Goal: Information Seeking & Learning: Learn about a topic

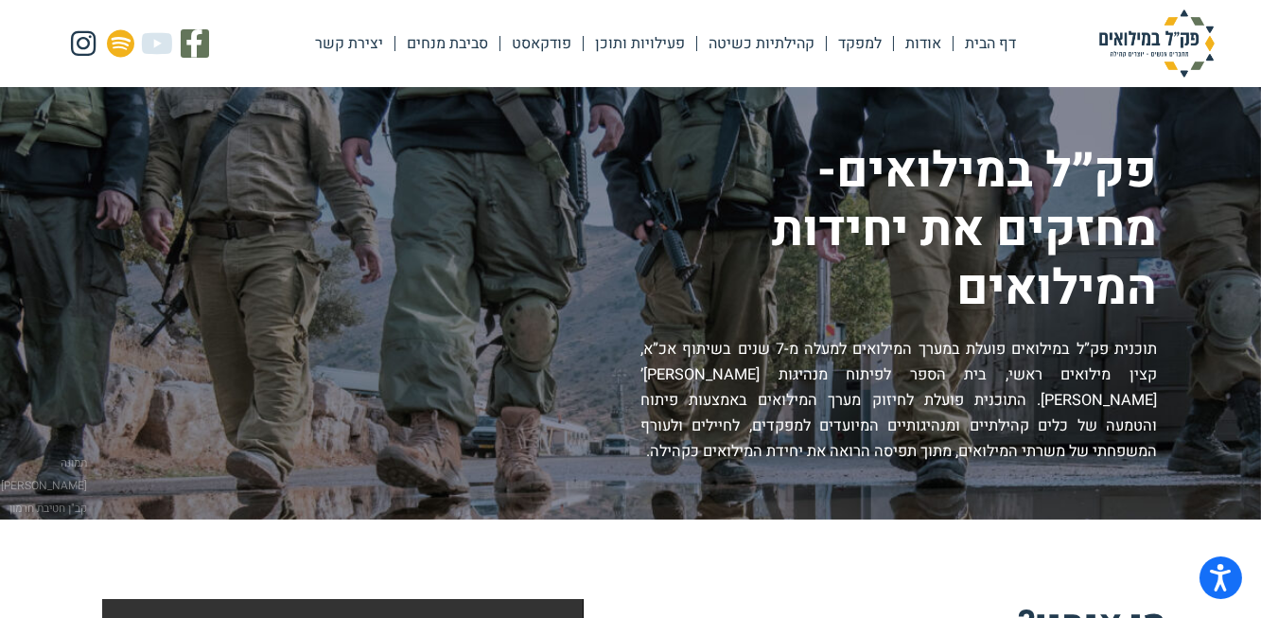
click at [926, 44] on link "אודות" at bounding box center [923, 44] width 59 height 44
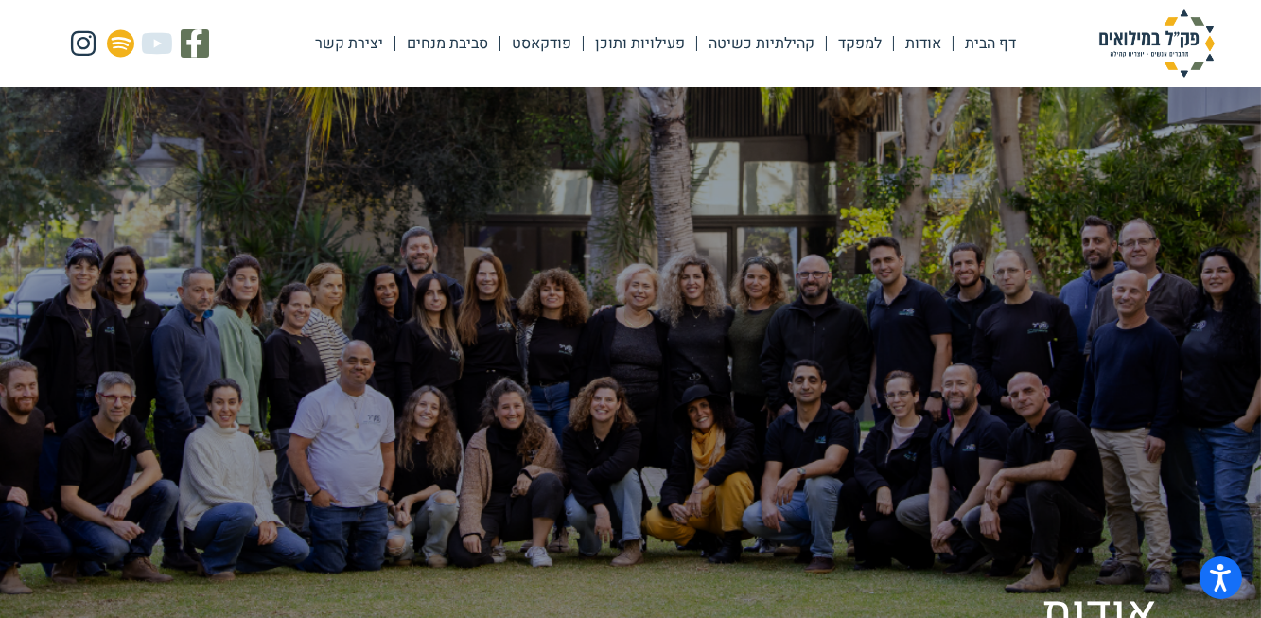
click at [796, 50] on link "קהילתיות כשיטה" at bounding box center [761, 44] width 129 height 44
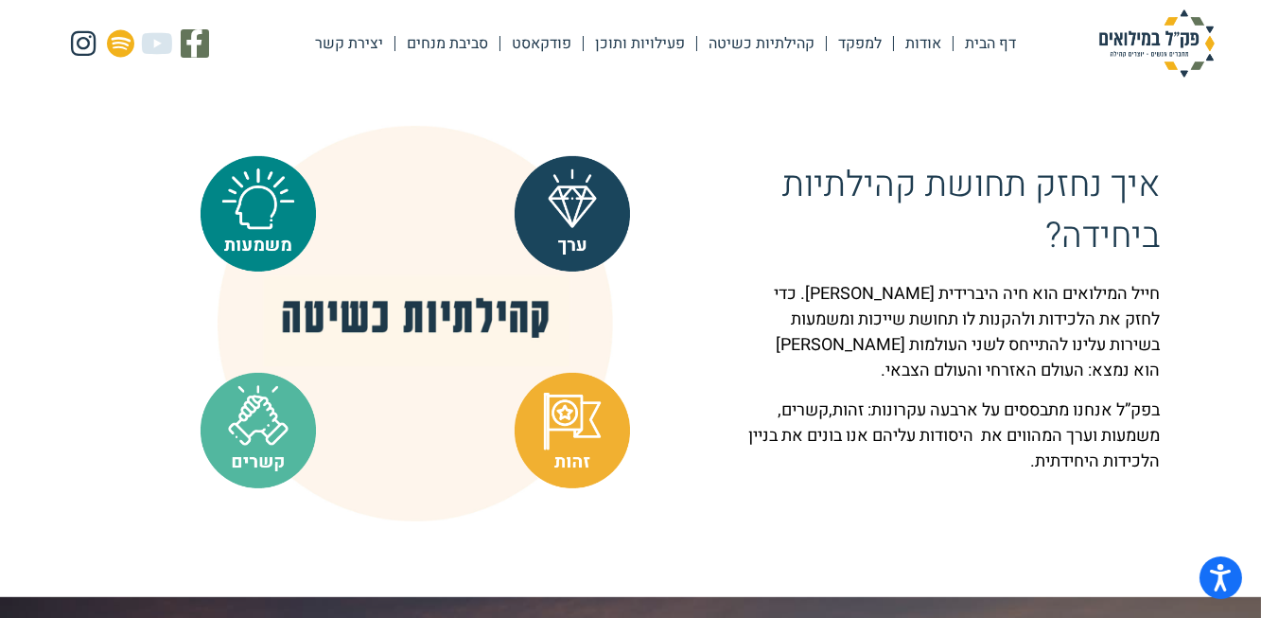
scroll to position [1461, 0]
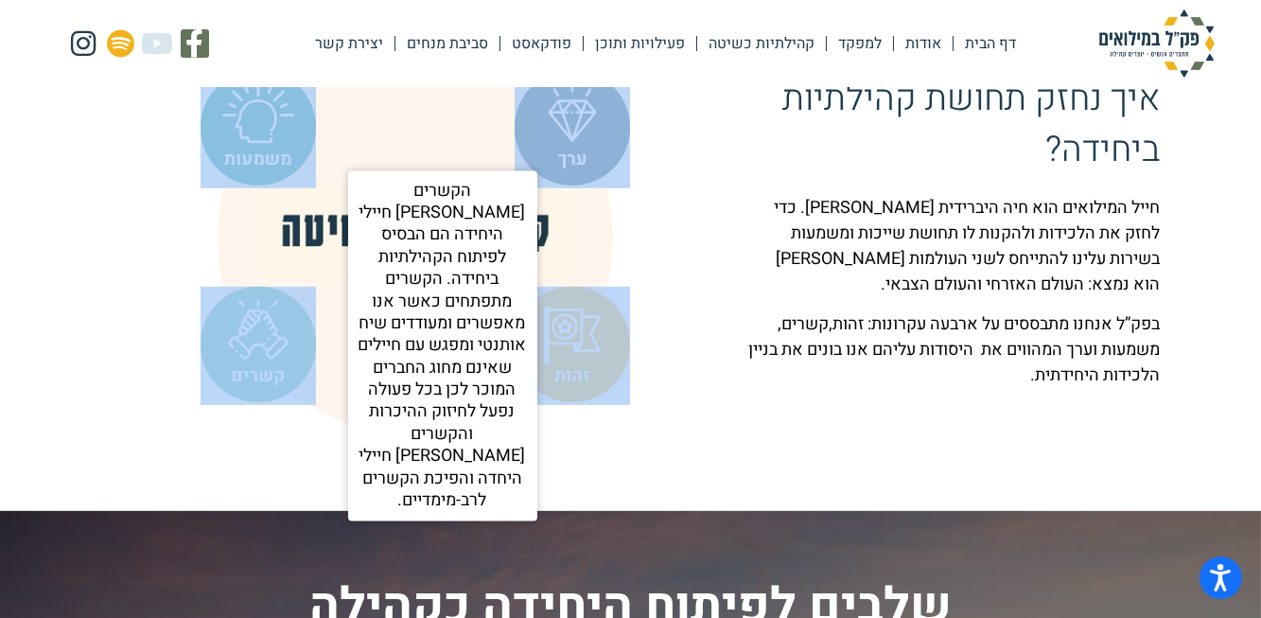
drag, startPoint x: 703, startPoint y: 126, endPoint x: 236, endPoint y: 366, distance: 524.5
click at [236, 366] on div "ככל שהפעולות שנבצע יציעו ערך אמיתי לחיילים, כן ייגבר הרצון שלהם לקחת חלק ולהיות…" at bounding box center [415, 237] width 647 height 395
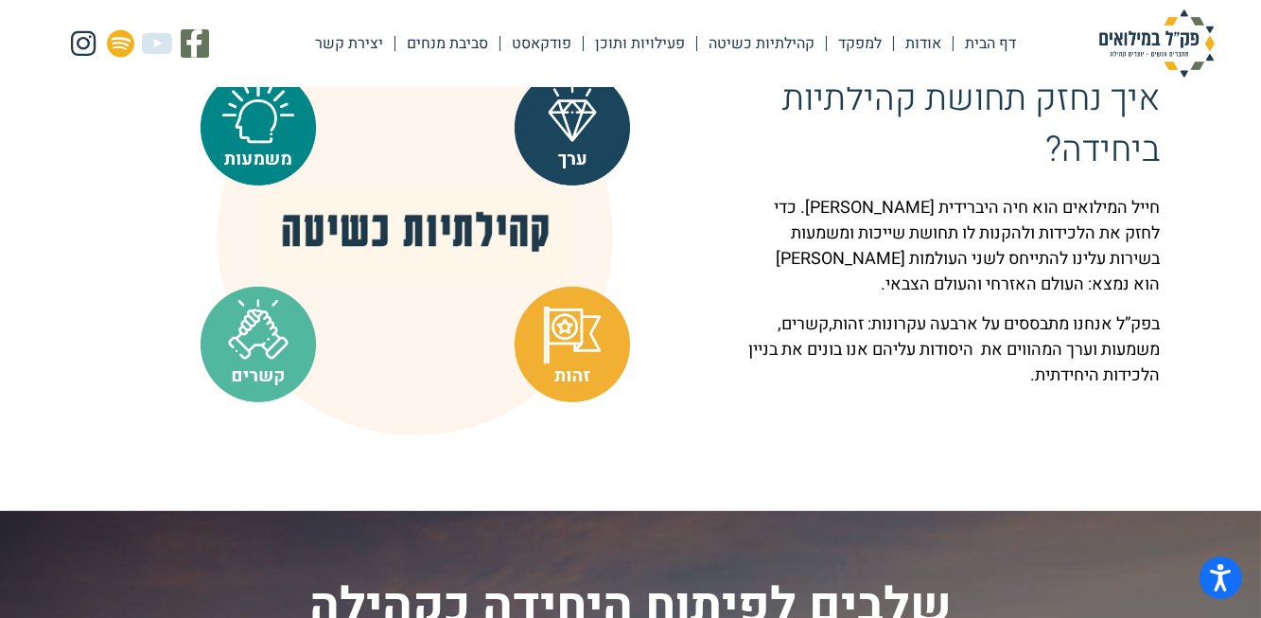
click at [1116, 280] on p "חייל המילואים הוא חיה היברידית אזרח וחייל. כדי לחזק את הלכידות ולהקנות לו תחושת…" at bounding box center [954, 246] width 412 height 102
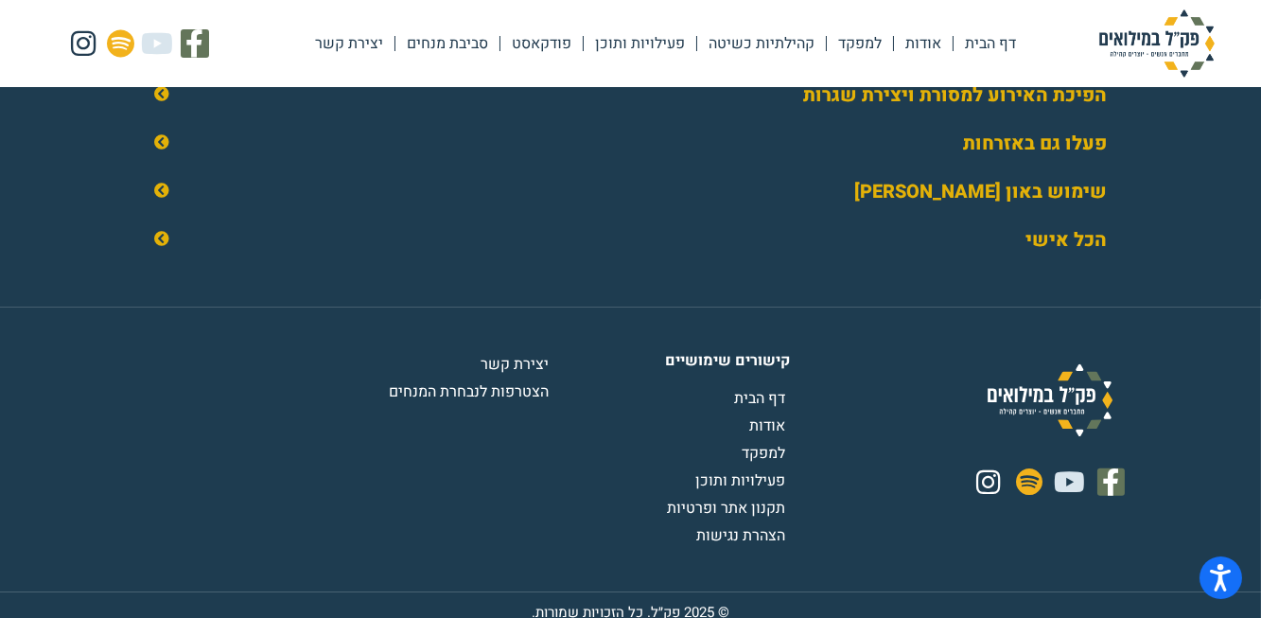
scroll to position [3094, 0]
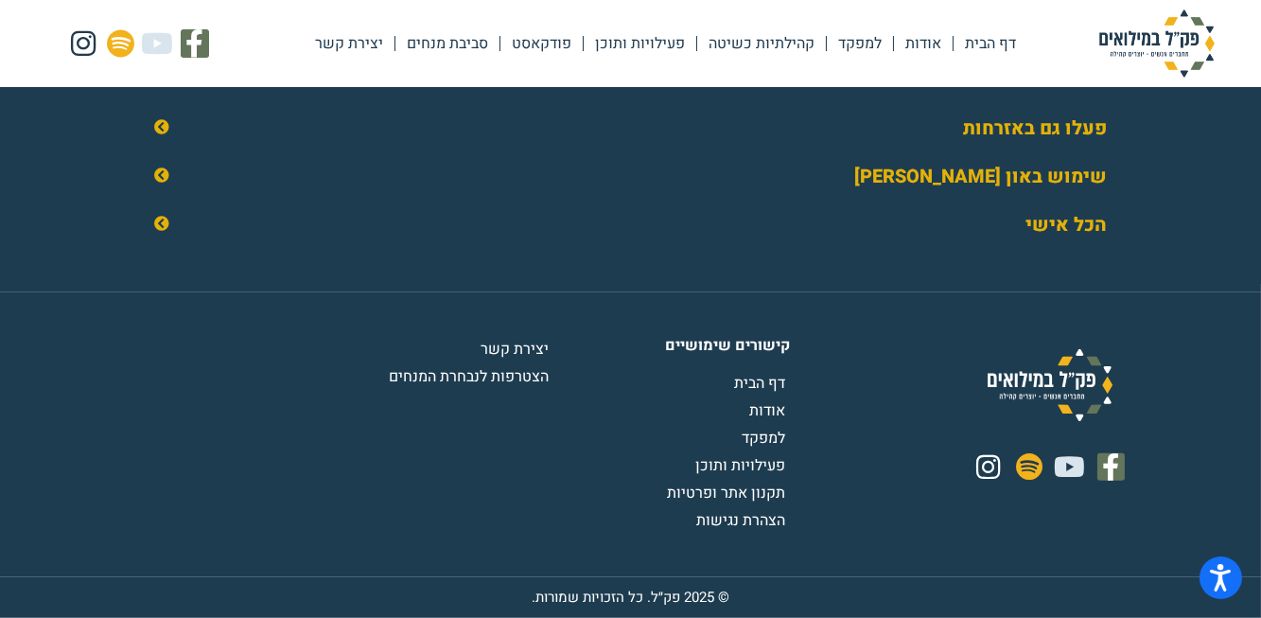
click at [764, 392] on span "דף הבית" at bounding box center [762, 383] width 56 height 23
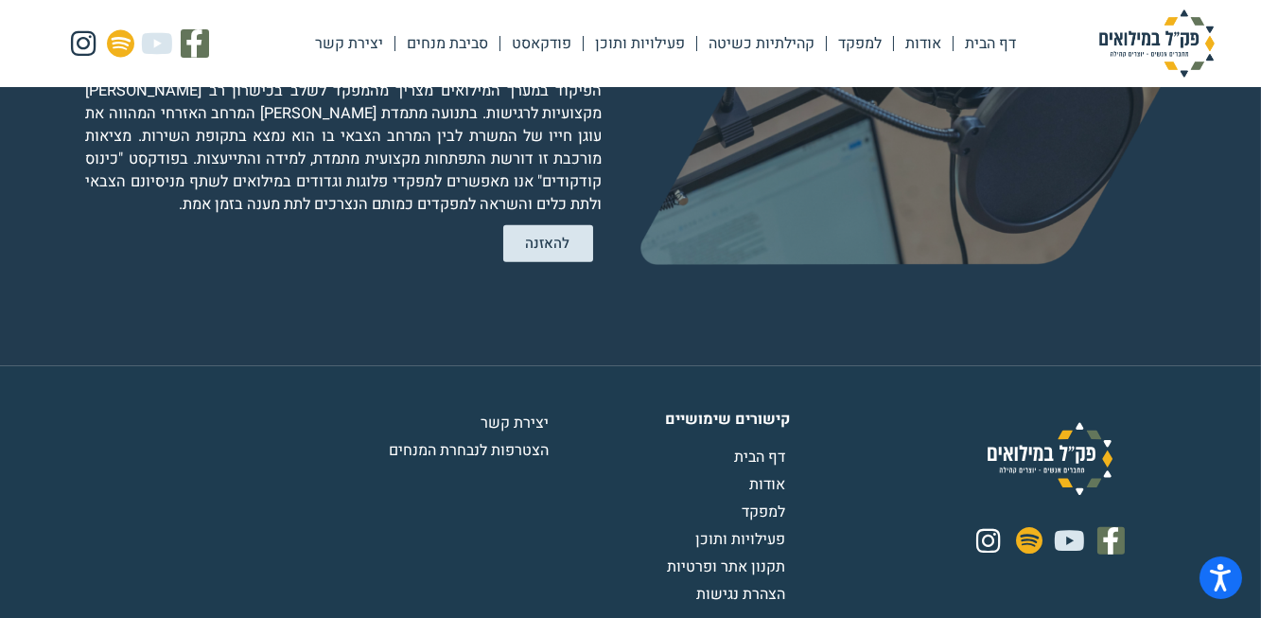
scroll to position [3785, 0]
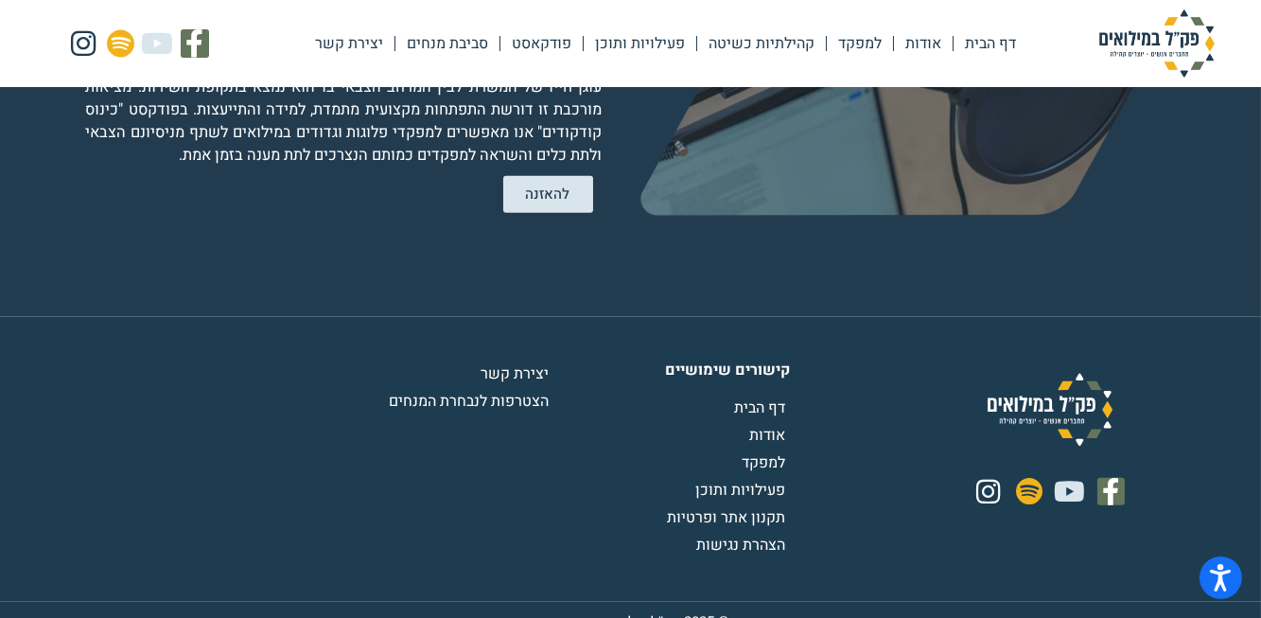
click at [415, 390] on span "הצטרפות לנבחרת המנחים" at bounding box center [471, 401] width 165 height 23
